Goal: Register for event/course: Sign up to attend an event or enroll in a course

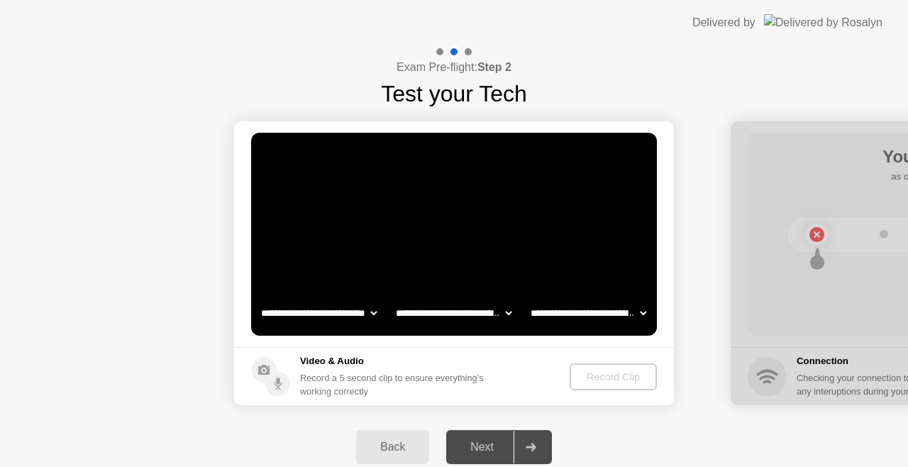
select select "**********"
select select "*******"
click at [599, 374] on div "Record Clip" at bounding box center [614, 376] width 76 height 11
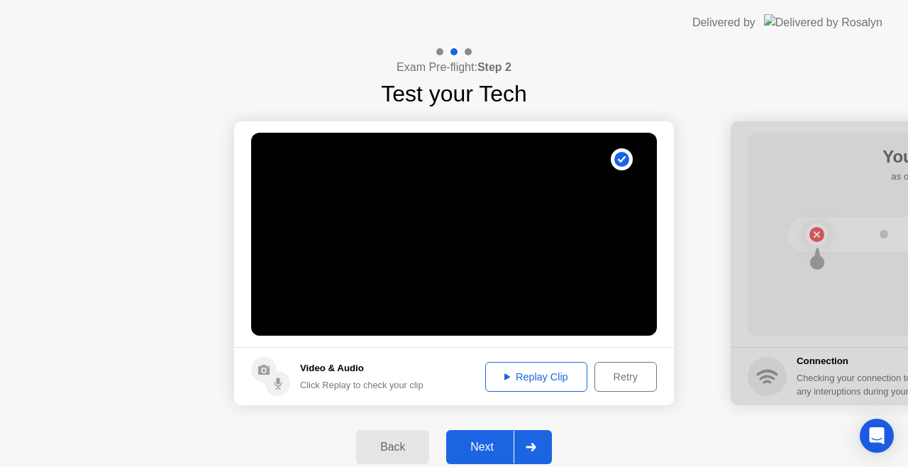
click at [494, 447] on div "Next" at bounding box center [481, 446] width 63 height 13
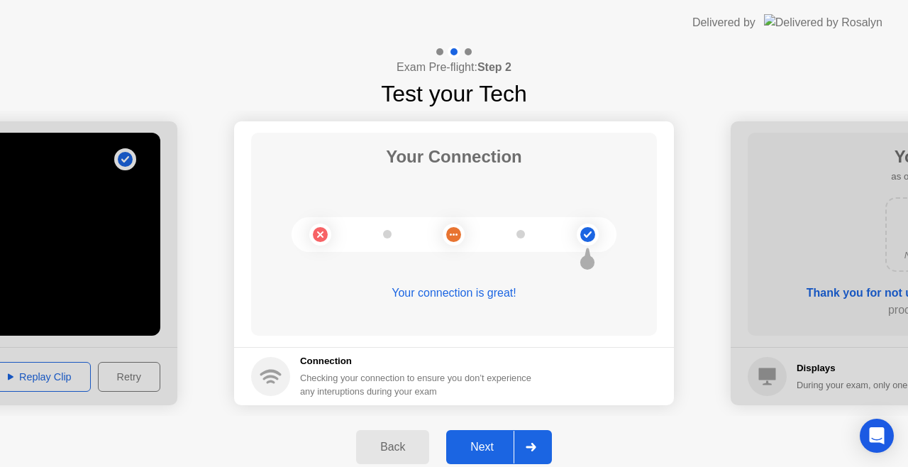
click at [494, 445] on div "Next" at bounding box center [481, 446] width 63 height 13
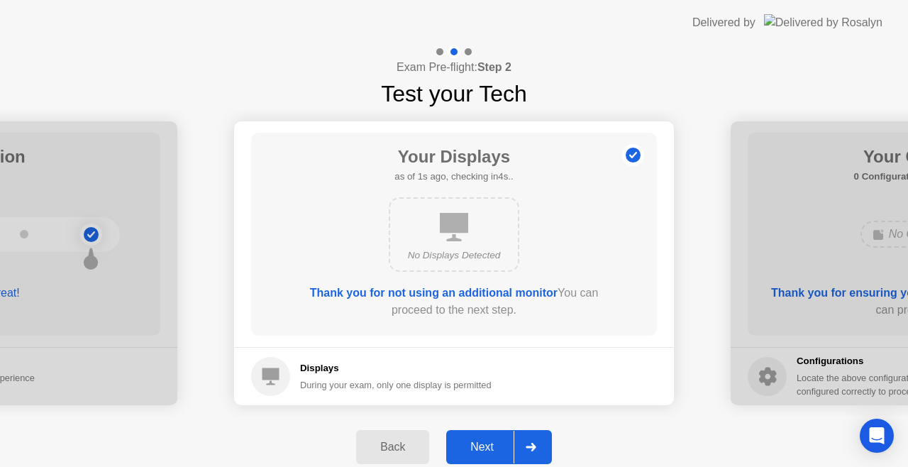
click at [494, 445] on div "Next" at bounding box center [481, 446] width 63 height 13
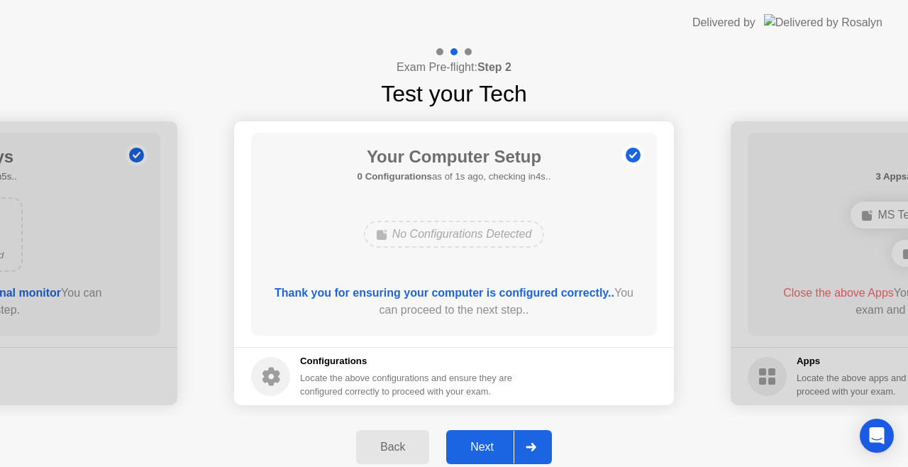
click at [494, 445] on div "Next" at bounding box center [481, 446] width 63 height 13
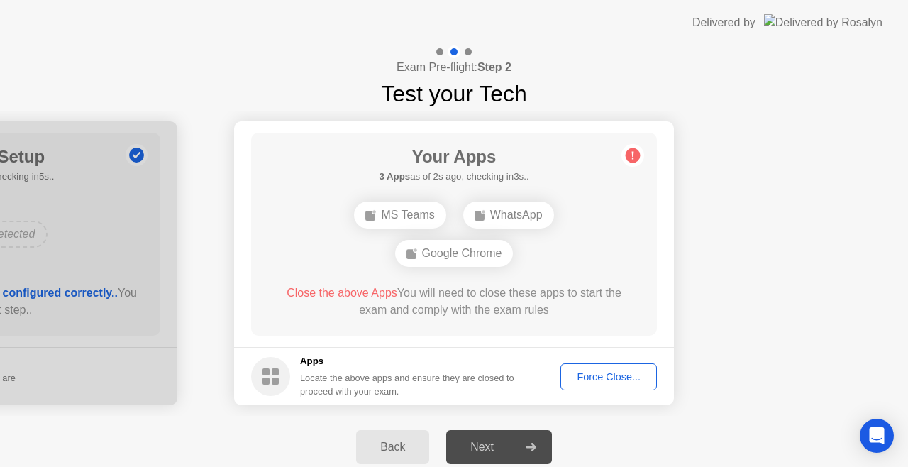
click at [593, 377] on div "Force Close..." at bounding box center [608, 376] width 87 height 11
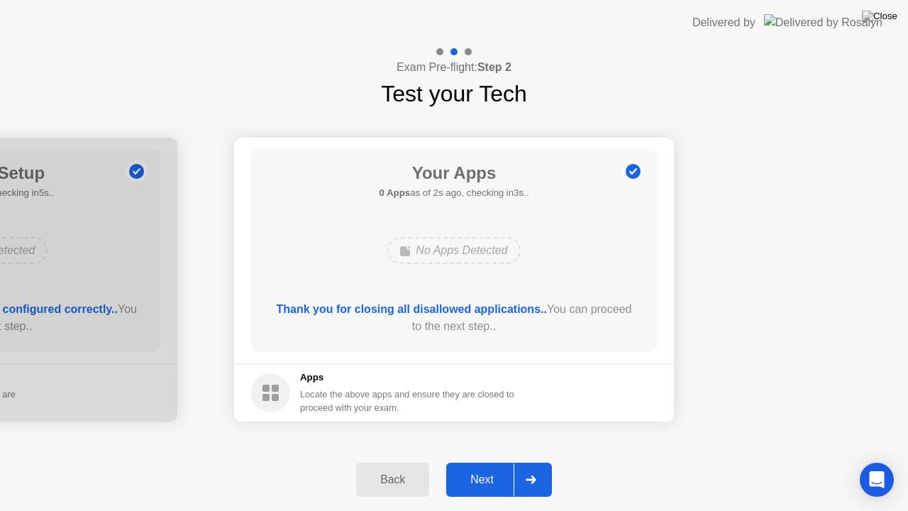
click at [498, 466] on div "Next" at bounding box center [481, 479] width 63 height 13
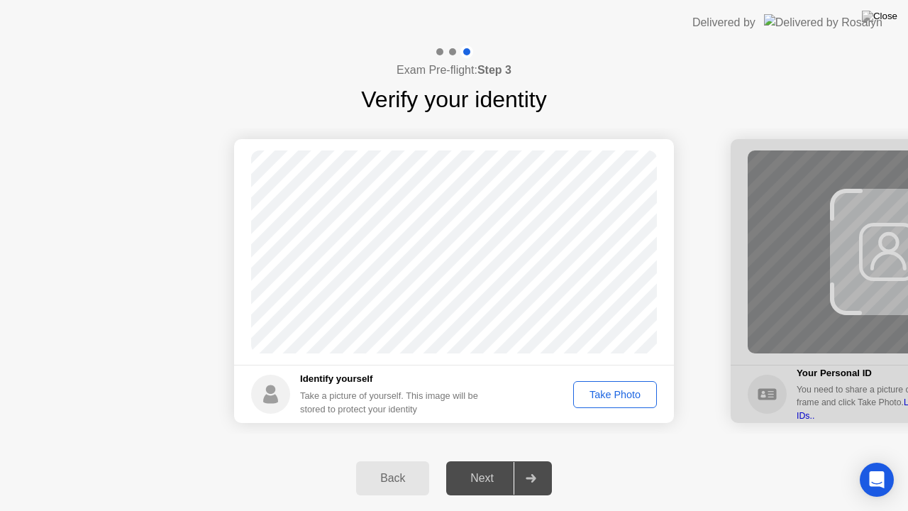
click at [623, 389] on div "Take Photo" at bounding box center [615, 394] width 74 height 11
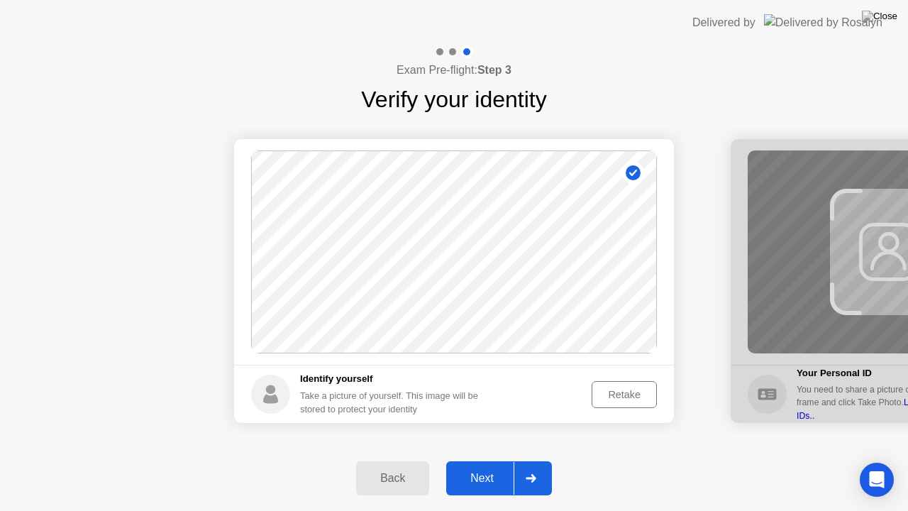
click at [614, 396] on div "Retake" at bounding box center [623, 394] width 55 height 11
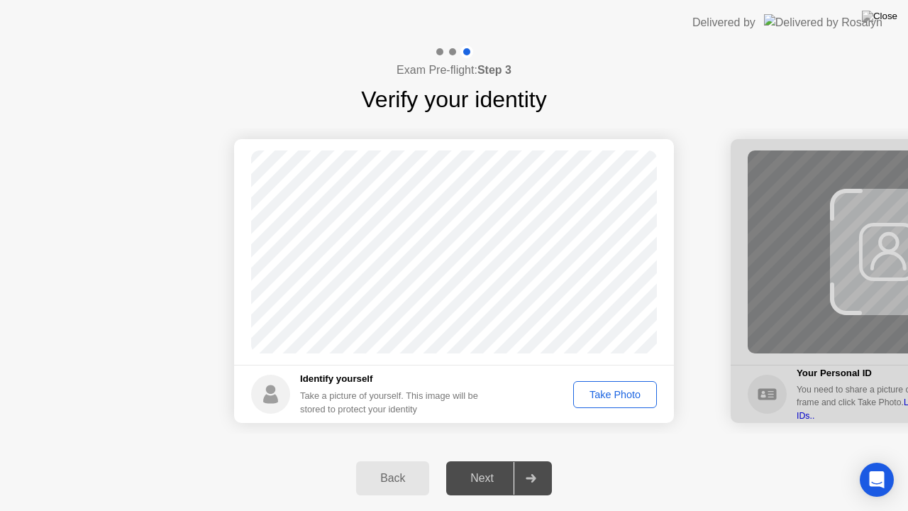
click at [614, 394] on div "Take Photo" at bounding box center [615, 394] width 74 height 11
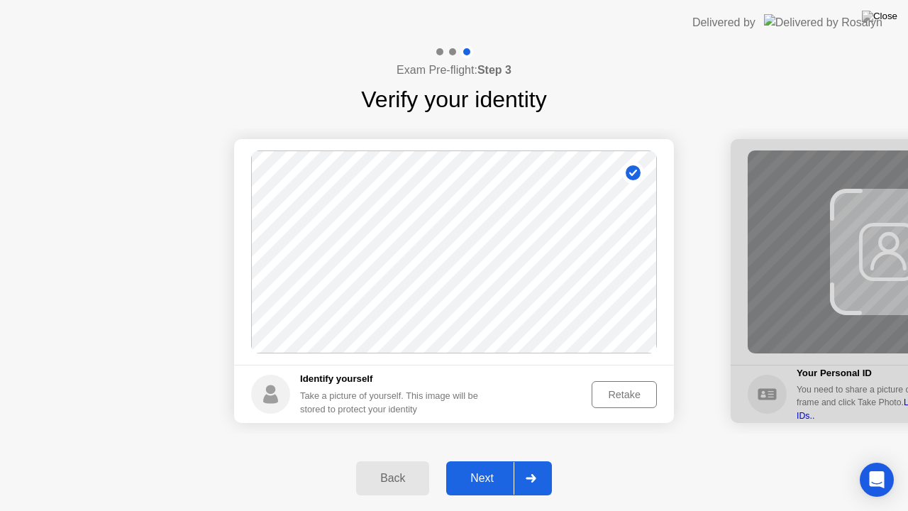
click at [467, 466] on button "Next" at bounding box center [499, 478] width 106 height 34
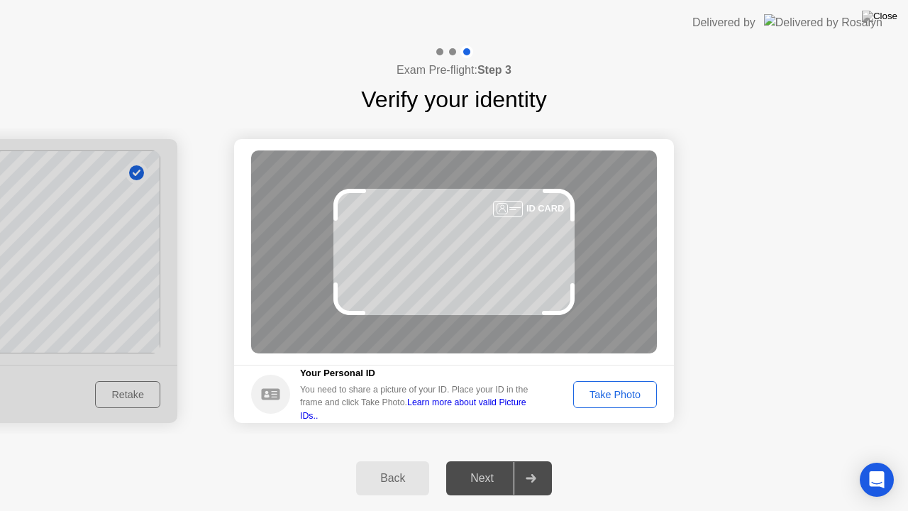
click at [594, 389] on div "Take Photo" at bounding box center [615, 394] width 74 height 11
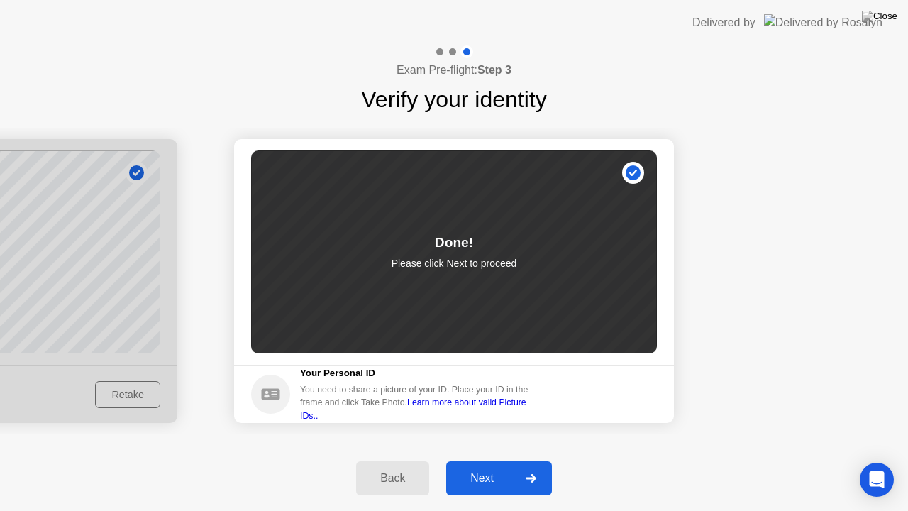
click at [487, 466] on div "Next" at bounding box center [481, 478] width 63 height 13
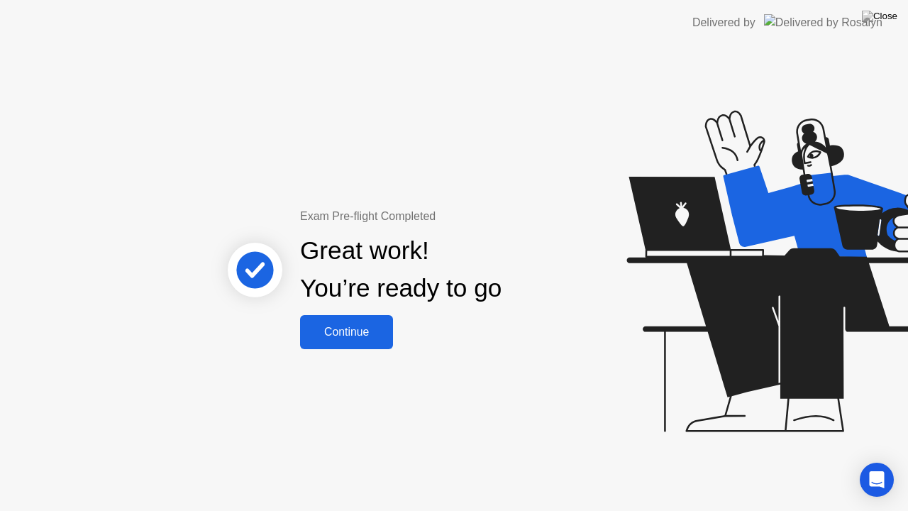
click at [338, 326] on div "Continue" at bounding box center [346, 332] width 84 height 13
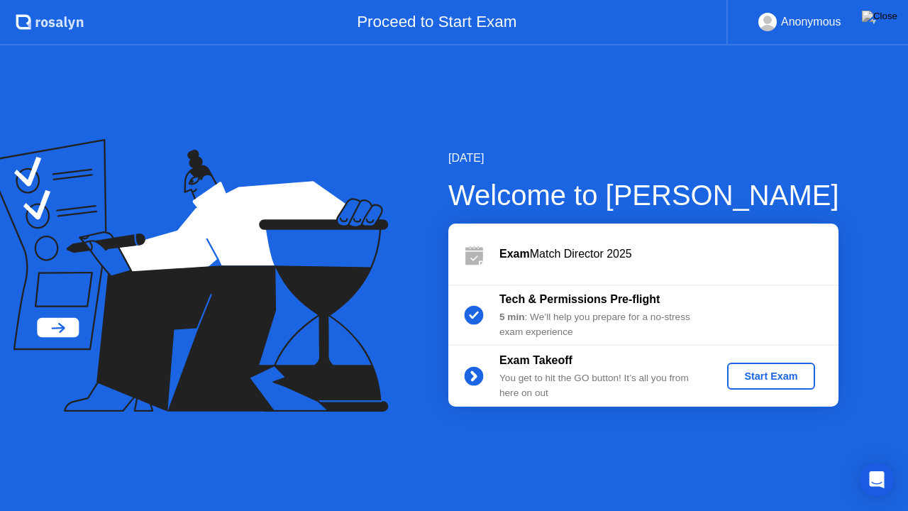
click at [757, 374] on div "Start Exam" at bounding box center [771, 375] width 76 height 11
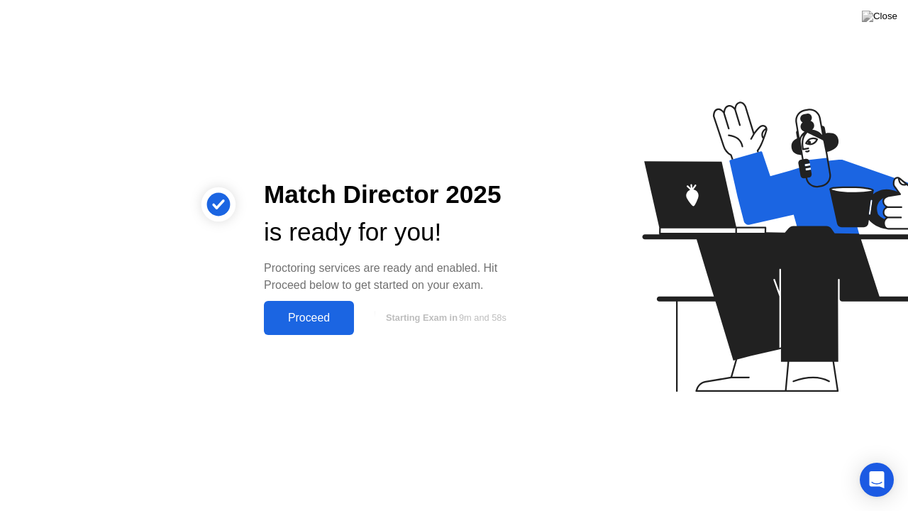
click at [294, 319] on div "Proceed" at bounding box center [309, 317] width 82 height 13
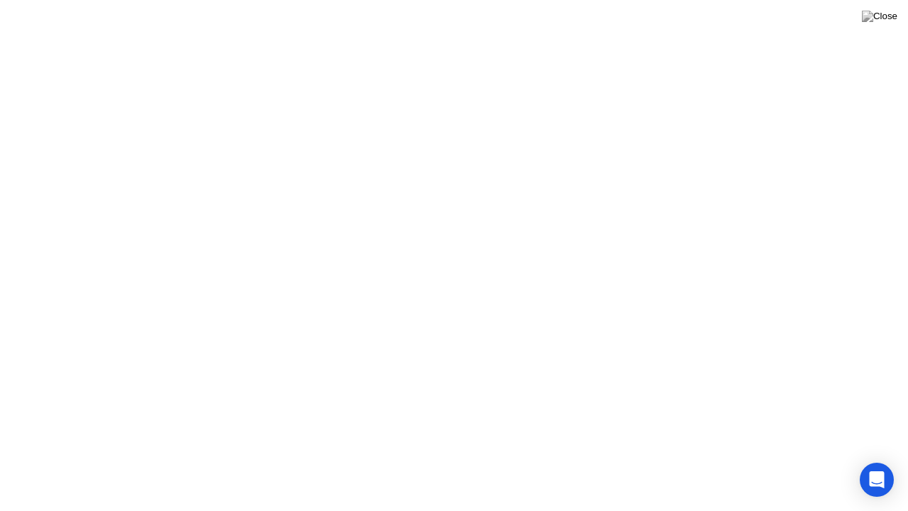
click div "Got it!"
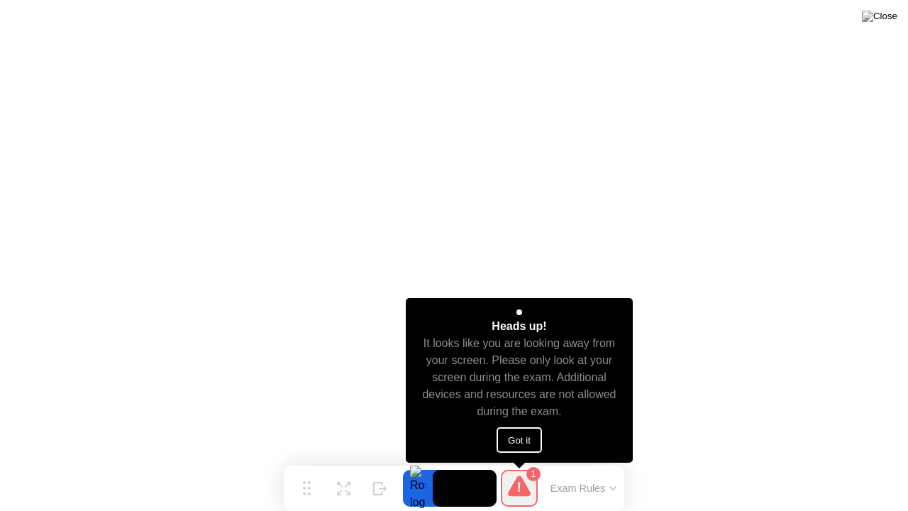
click at [519, 444] on button "Got it" at bounding box center [518, 440] width 45 height 26
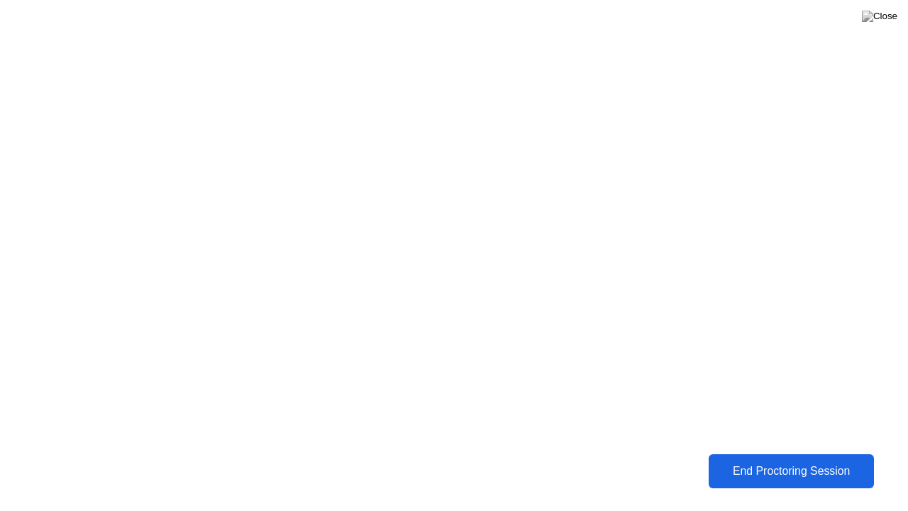
click at [766, 466] on div "End Proctoring Session" at bounding box center [791, 471] width 157 height 13
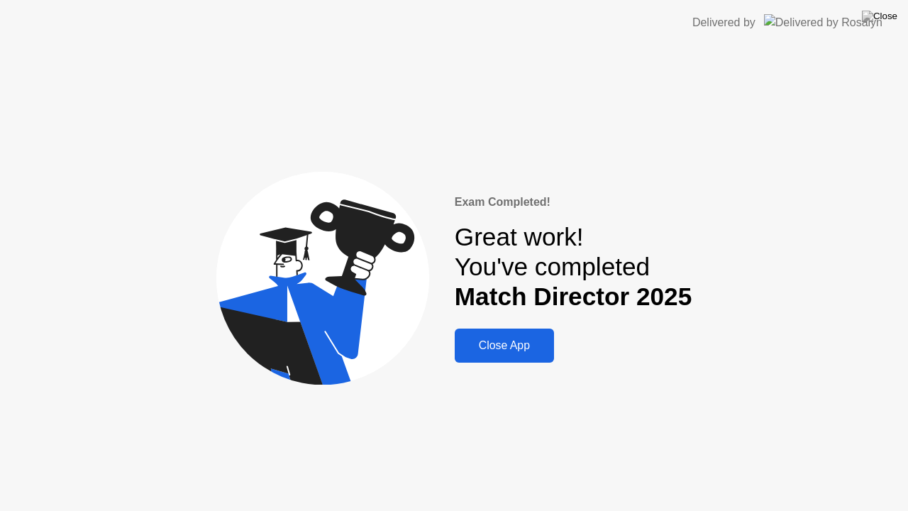
click at [524, 348] on div "Close App" at bounding box center [504, 345] width 91 height 13
